Goal: Task Accomplishment & Management: Manage account settings

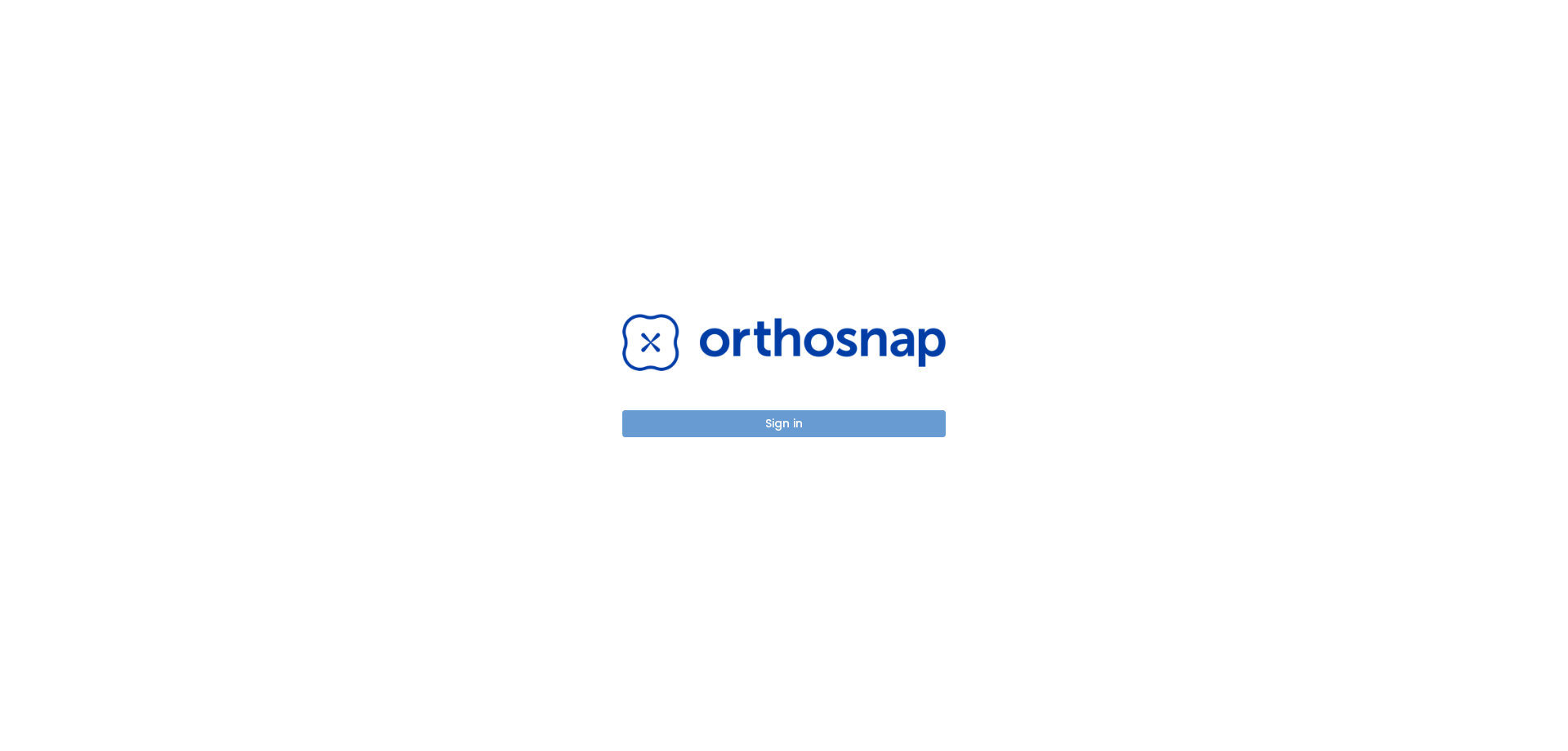
click at [762, 427] on button "Sign in" at bounding box center [784, 424] width 323 height 27
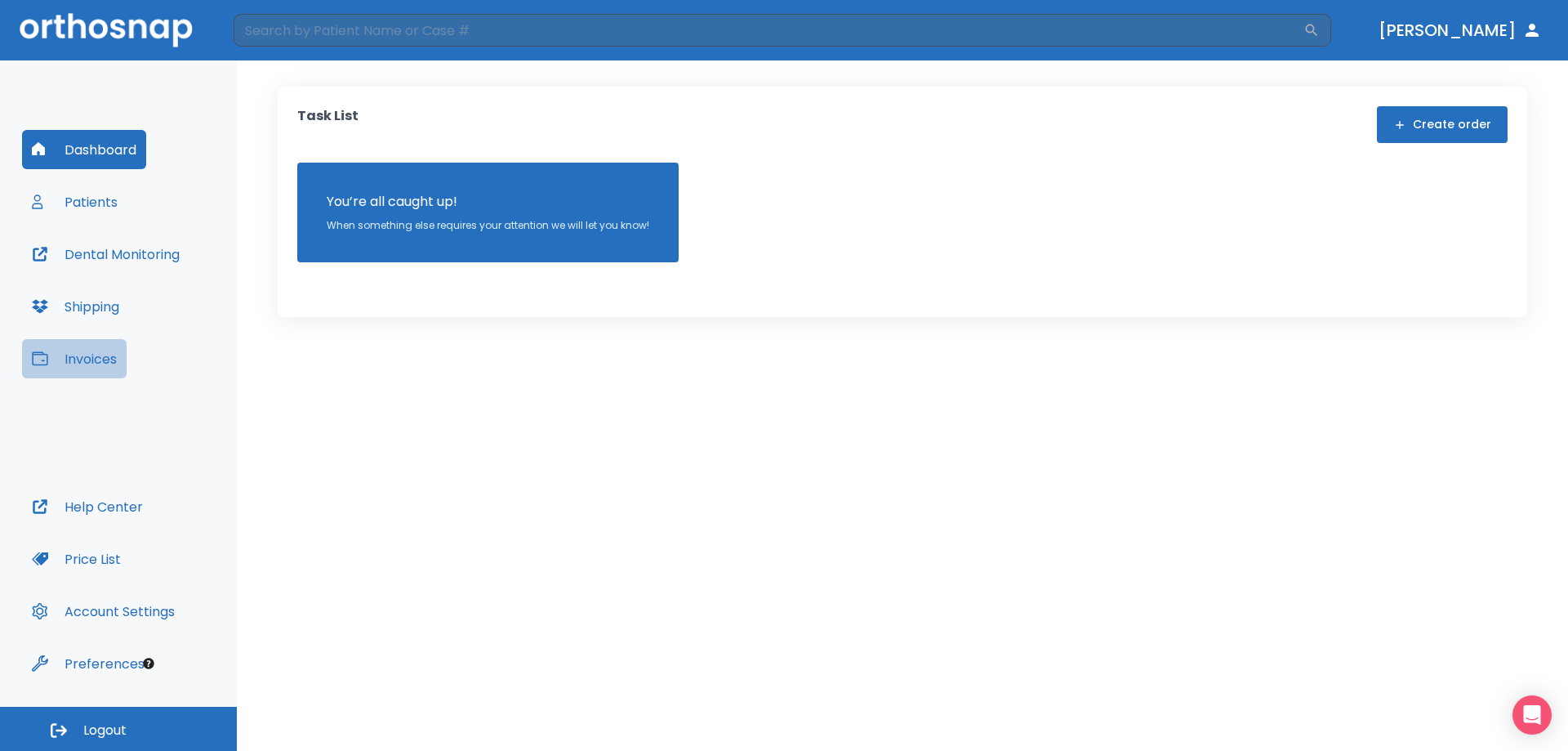
click at [39, 345] on button "Invoices" at bounding box center [74, 358] width 105 height 39
